Goal: Subscribe to service/newsletter

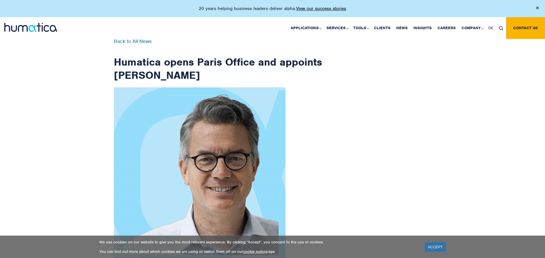
scroll to position [913, 0]
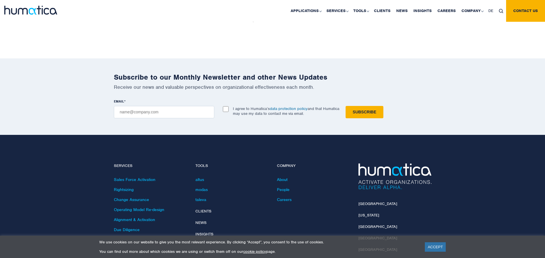
checkbox input "true"
type input "magzaouibasset@gmail.com"
click at [346, 106] on input "Subscribe" at bounding box center [365, 112] width 38 height 12
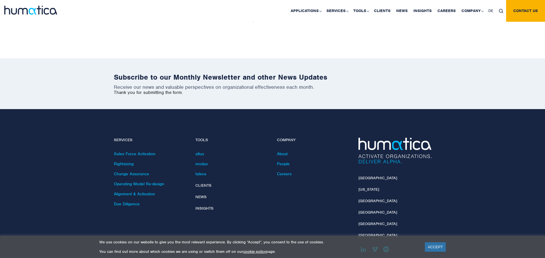
scroll to position [888, 0]
